Goal: Task Accomplishment & Management: Use online tool/utility

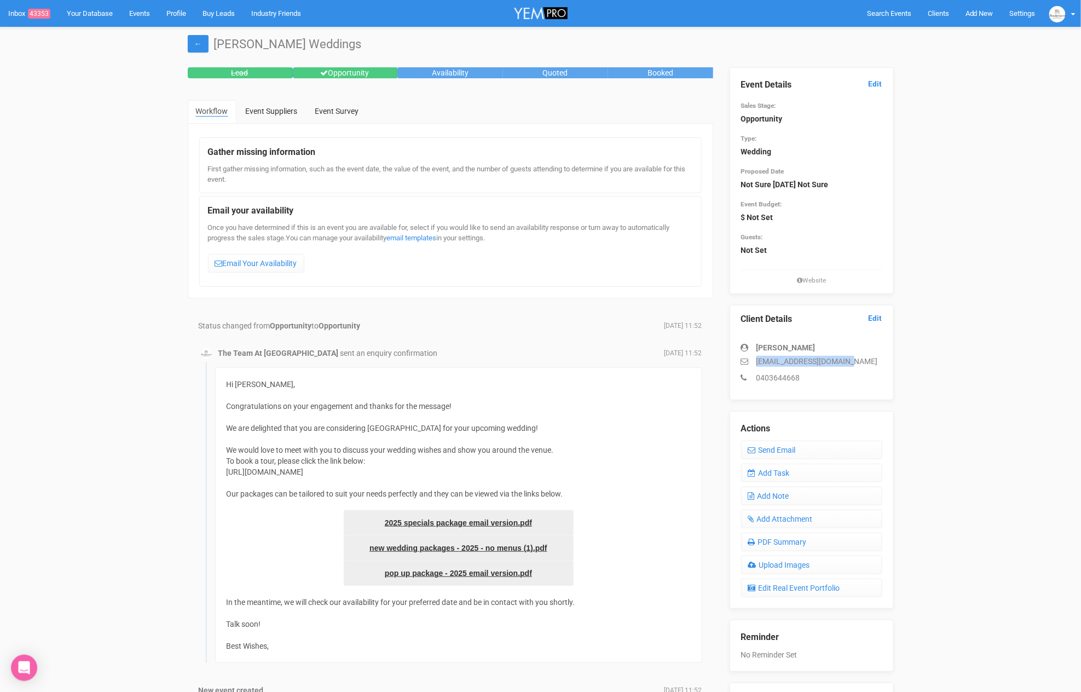
drag, startPoint x: 855, startPoint y: 359, endPoint x: 755, endPoint y: 357, distance: 100.2
click at [755, 357] on p "[EMAIL_ADDRESS][DOMAIN_NAME]" at bounding box center [811, 361] width 141 height 11
copy p "[EMAIL_ADDRESS][DOMAIN_NAME]"
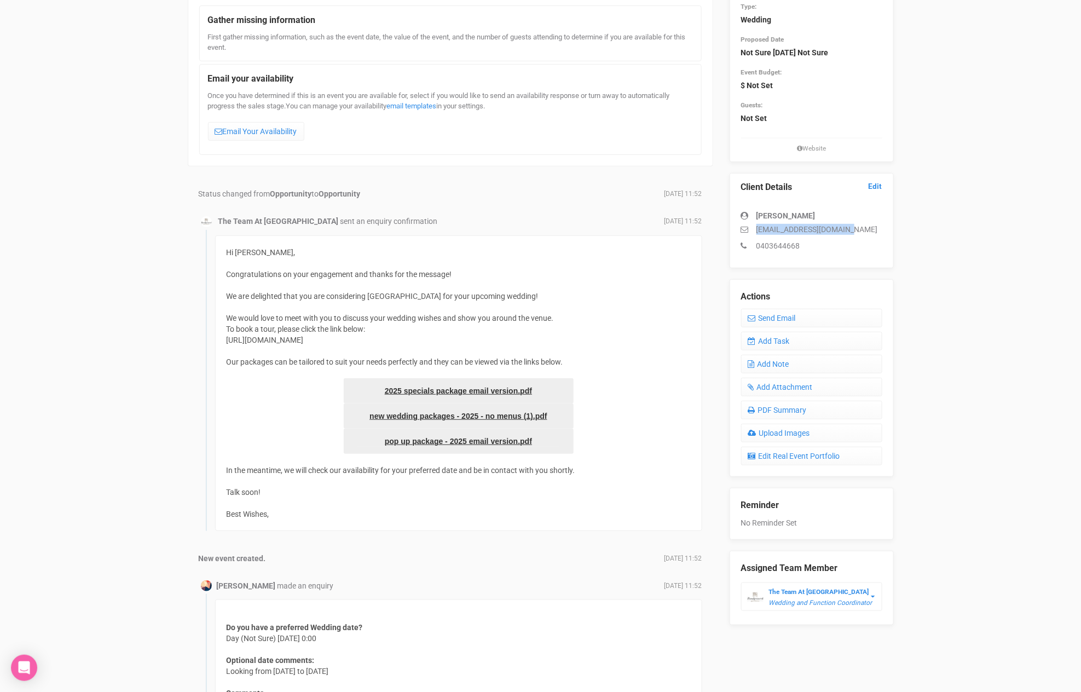
scroll to position [294, 0]
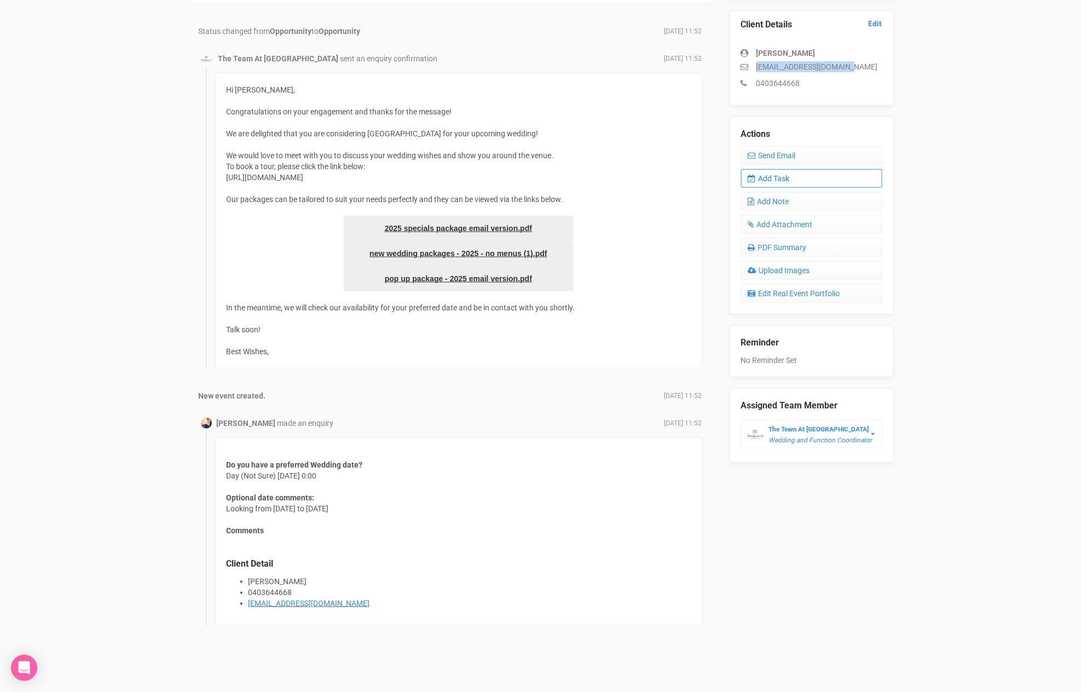
click at [770, 176] on link "Add Task" at bounding box center [811, 178] width 141 height 19
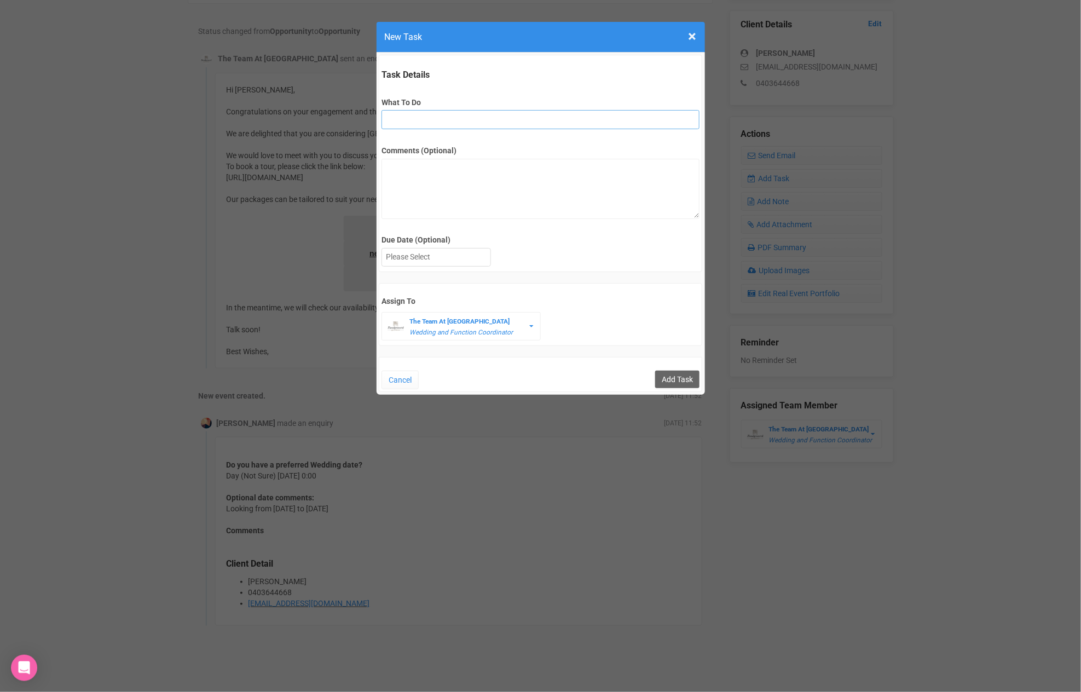
click at [450, 117] on input "What To Do" at bounding box center [540, 119] width 318 height 19
type input "2nd fu"
click at [440, 258] on div at bounding box center [436, 257] width 108 height 18
click at [682, 375] on input "Add Task" at bounding box center [677, 379] width 44 height 18
type input "Save"
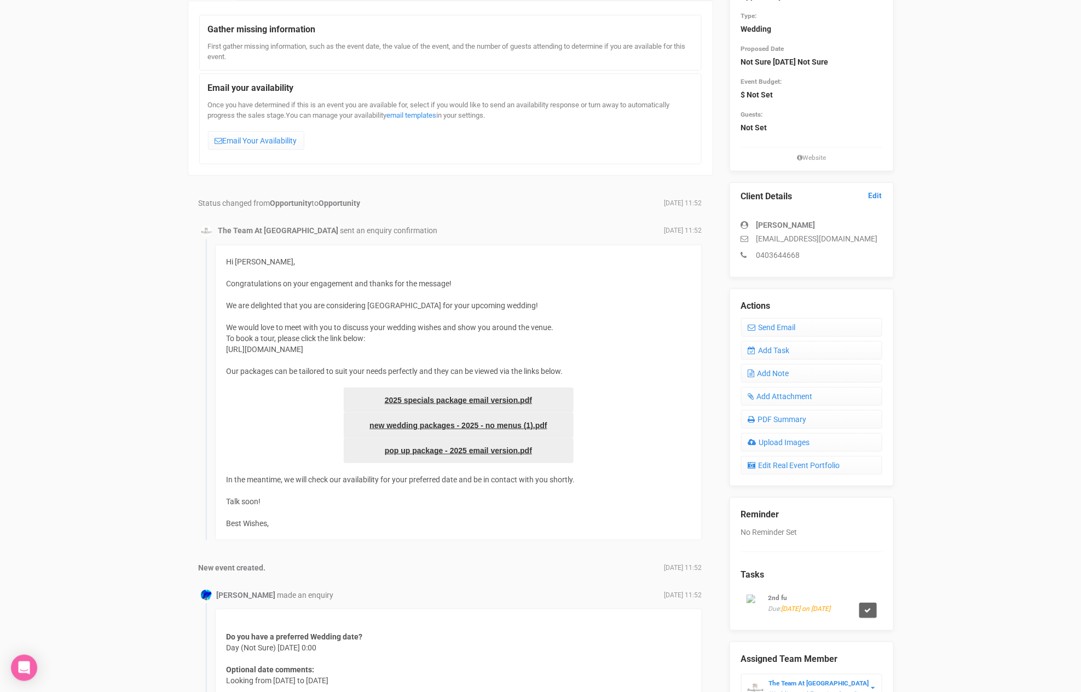
scroll to position [122, 0]
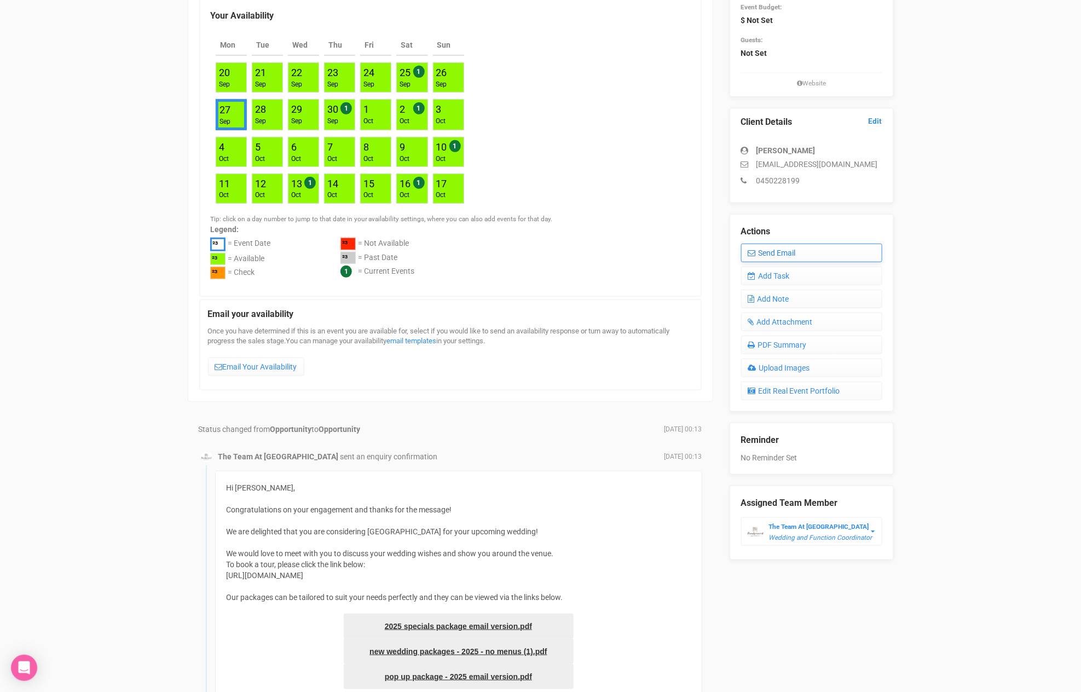
scroll to position [195, 0]
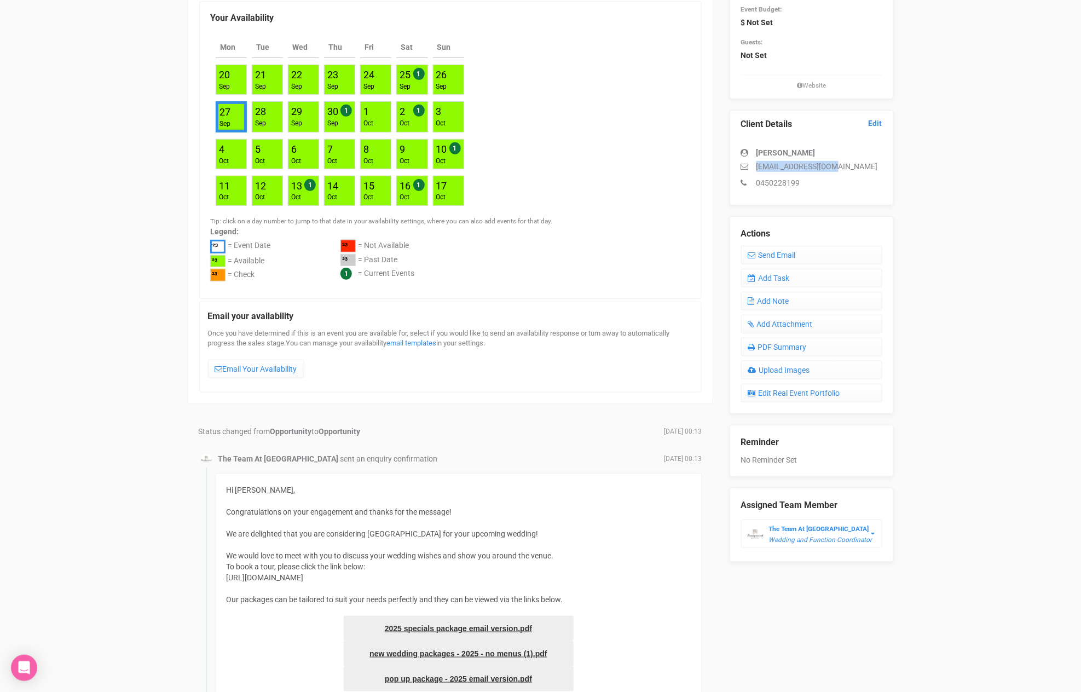
drag, startPoint x: 828, startPoint y: 167, endPoint x: 755, endPoint y: 166, distance: 73.3
click at [756, 166] on p "ktran0199@gmail.com" at bounding box center [811, 166] width 141 height 11
copy p "ktran0199@gmail.com"
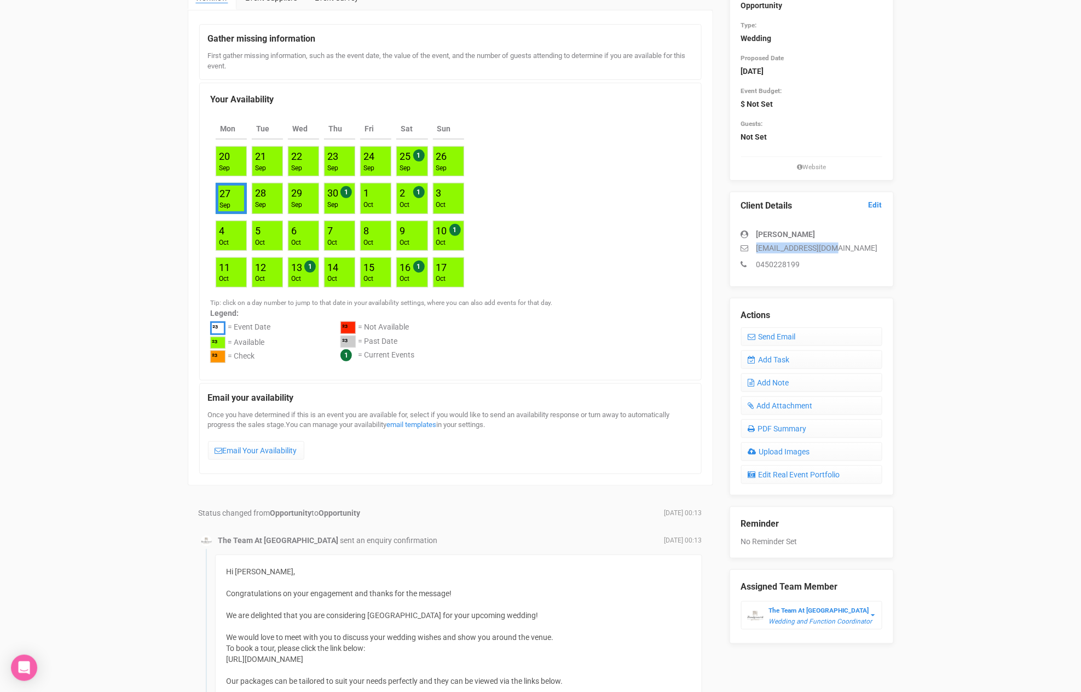
scroll to position [0, 0]
